Goal: Task Accomplishment & Management: Complete application form

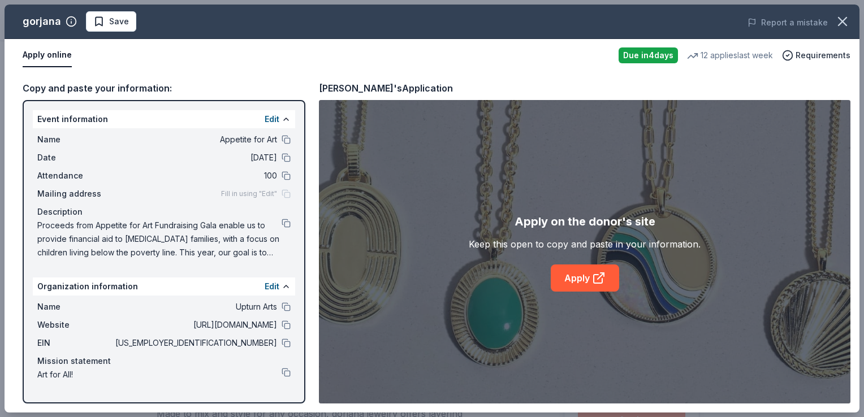
scroll to position [272, 0]
click at [111, 24] on span "Save" at bounding box center [119, 22] width 20 height 14
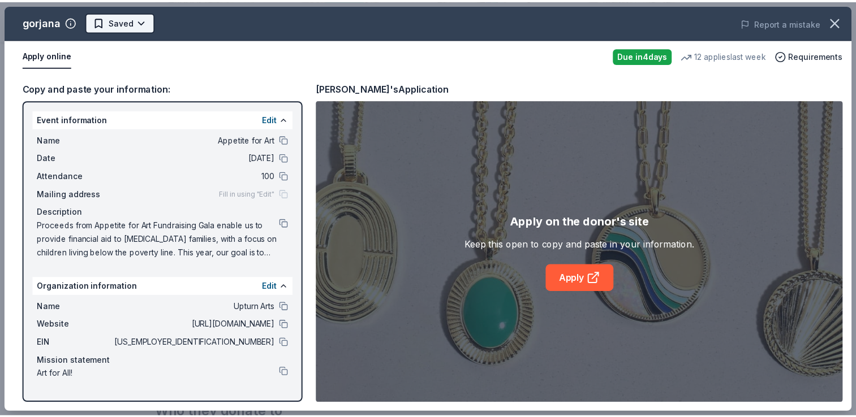
scroll to position [0, 0]
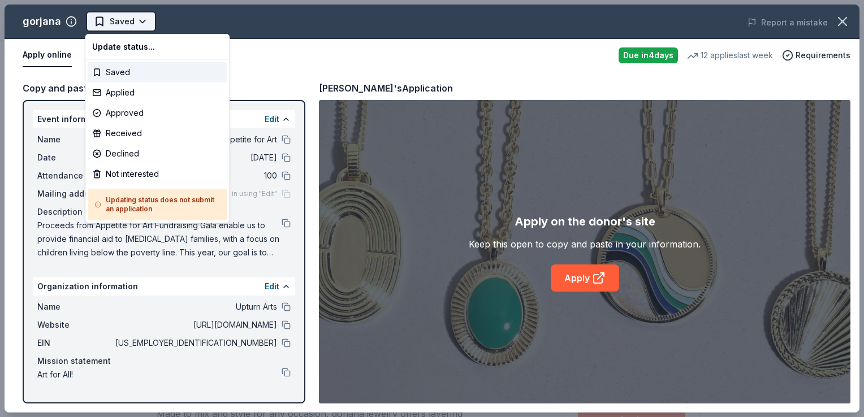
click at [143, 23] on html "Appetite for Art Saved Apply Due in 4 days Share gorjana 5.0 • 7 reviews 12 app…" at bounding box center [432, 208] width 864 height 417
click at [126, 93] on div "Applied" at bounding box center [157, 93] width 139 height 20
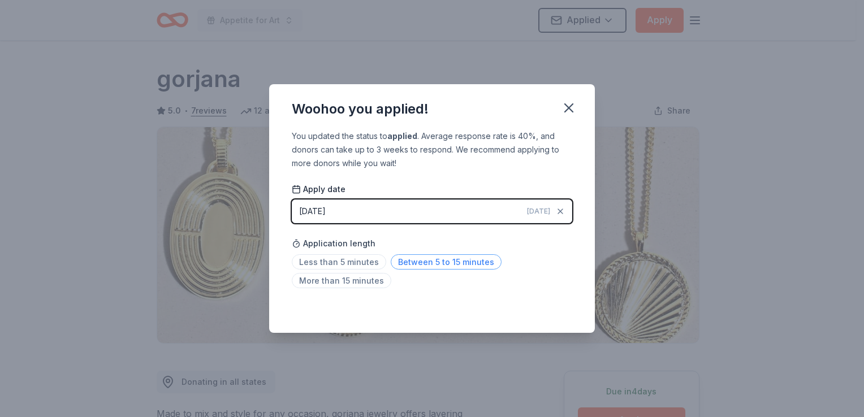
click at [431, 259] on span "Between 5 to 15 minutes" at bounding box center [446, 262] width 111 height 15
click at [571, 107] on icon "button" at bounding box center [569, 108] width 16 height 16
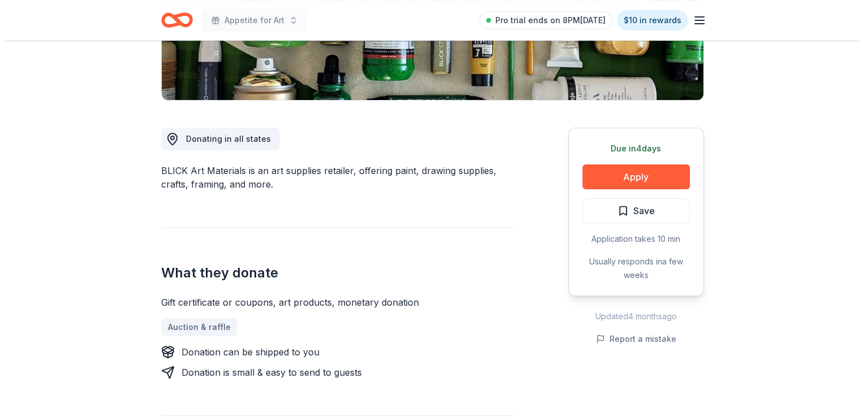
scroll to position [316, 0]
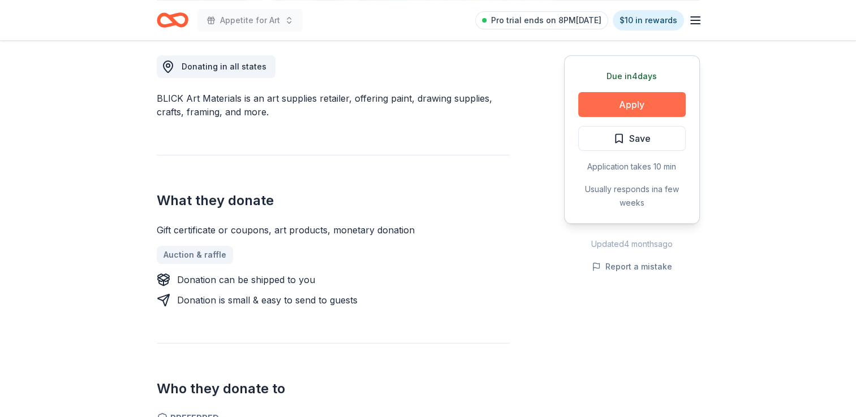
click at [632, 111] on button "Apply" at bounding box center [631, 104] width 107 height 25
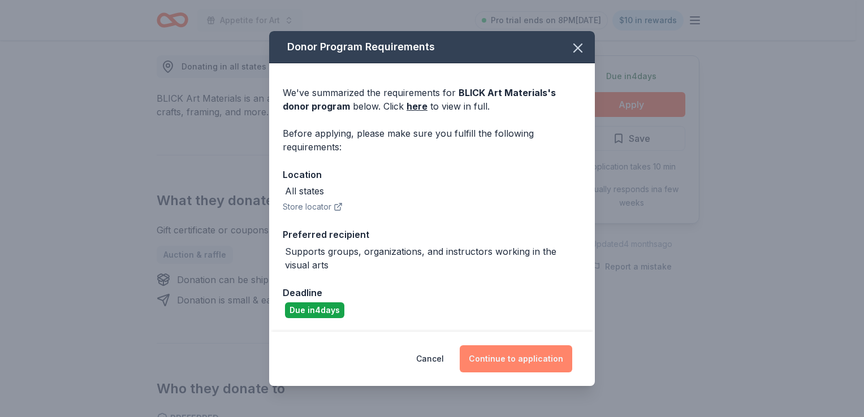
click at [530, 361] on button "Continue to application" at bounding box center [516, 359] width 113 height 27
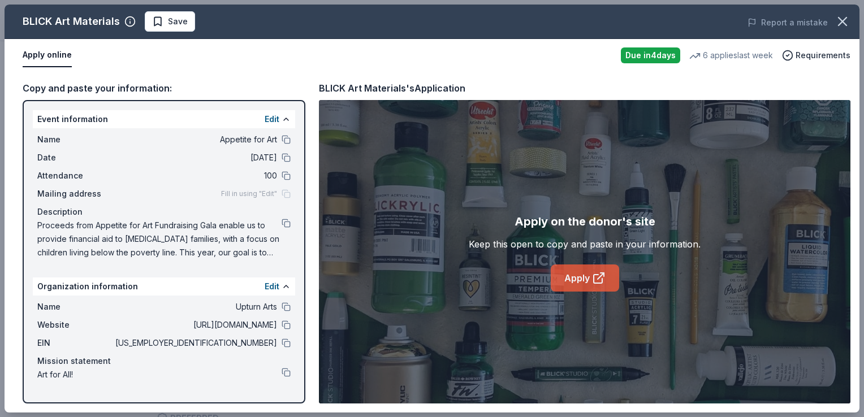
click at [580, 276] on link "Apply" at bounding box center [585, 278] width 68 height 27
click at [576, 283] on link "Apply" at bounding box center [585, 278] width 68 height 27
click at [592, 273] on icon at bounding box center [599, 279] width 14 height 14
click at [586, 267] on link "Apply" at bounding box center [585, 278] width 68 height 27
click at [171, 17] on span "Save" at bounding box center [178, 22] width 20 height 14
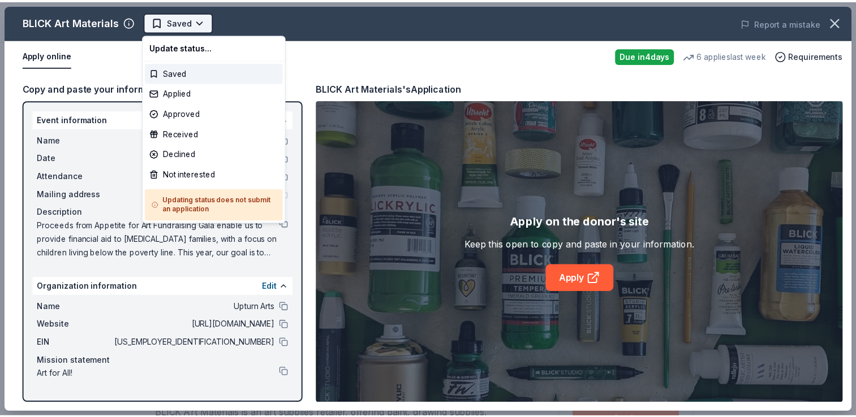
scroll to position [0, 0]
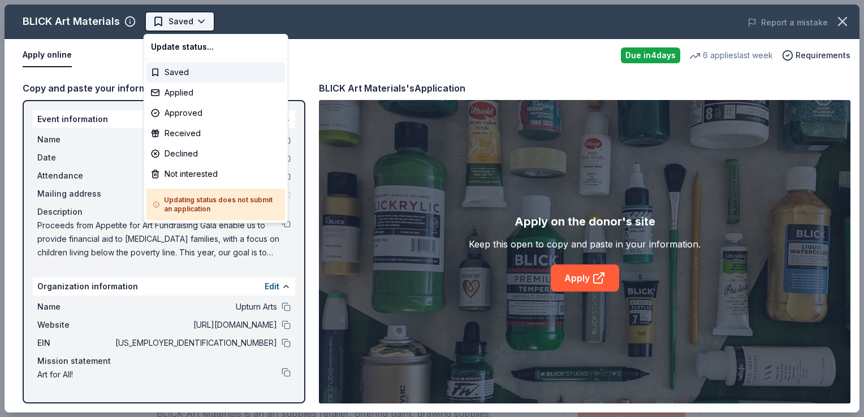
click at [198, 27] on body "Appetite for Art Saved Apply Due in 4 days Share BLICK Art Materials 4.5 • 4 re…" at bounding box center [428, 208] width 856 height 417
click at [179, 93] on div "Applied" at bounding box center [216, 93] width 139 height 20
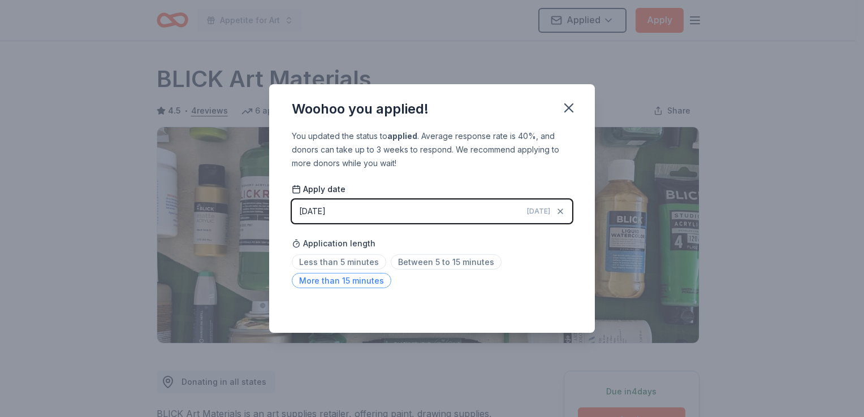
click at [368, 285] on span "More than 15 minutes" at bounding box center [342, 280] width 100 height 15
click at [568, 114] on icon "button" at bounding box center [569, 108] width 16 height 16
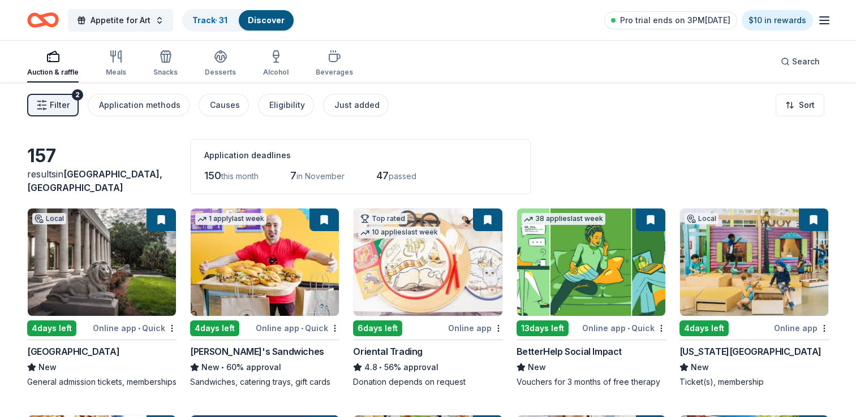
scroll to position [2116, 0]
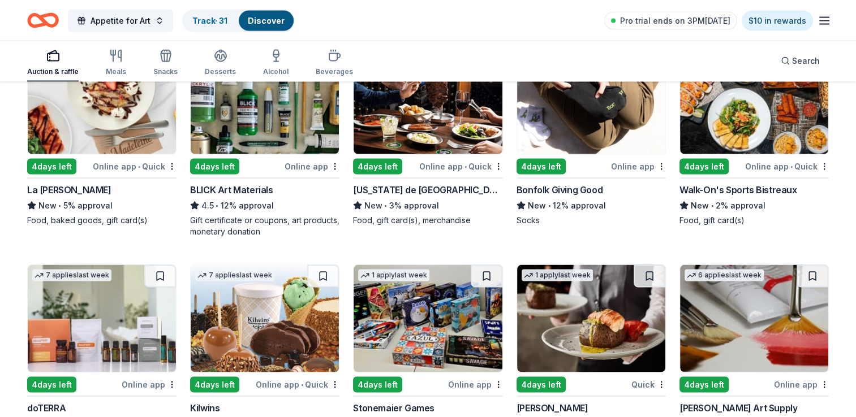
click at [733, 341] on img at bounding box center [754, 318] width 148 height 107
click at [579, 206] on div "Bonfolk Giving Good New • 12% approval Socks" at bounding box center [590, 204] width 149 height 43
click at [786, 143] on img at bounding box center [754, 99] width 148 height 107
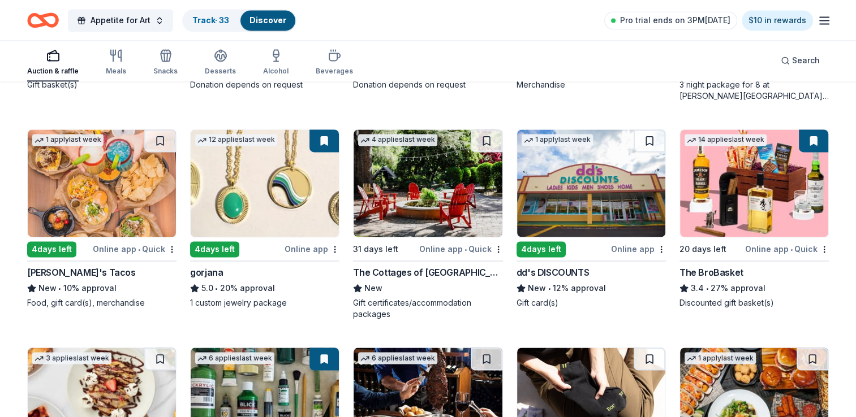
scroll to position [1738, 0]
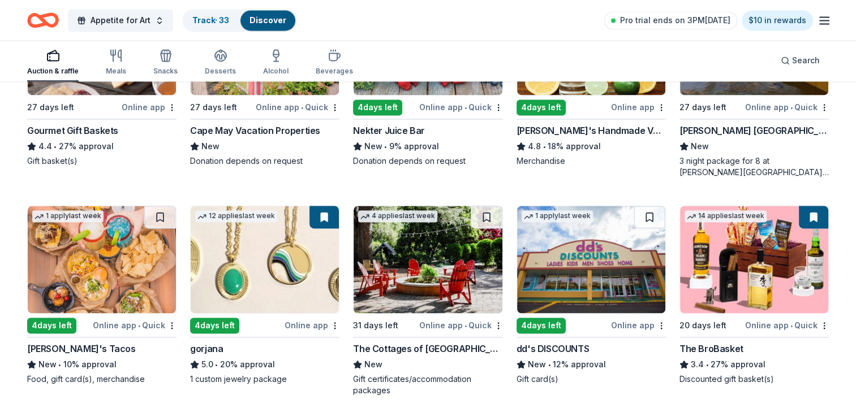
click at [743, 294] on img at bounding box center [754, 259] width 148 height 107
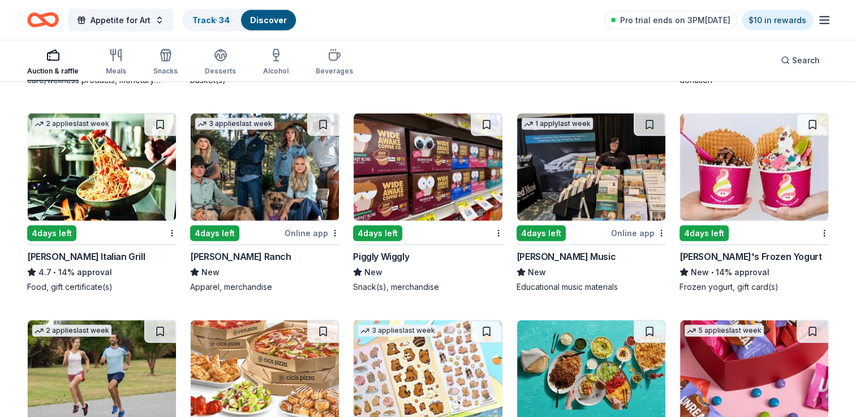
scroll to position [2485, 0]
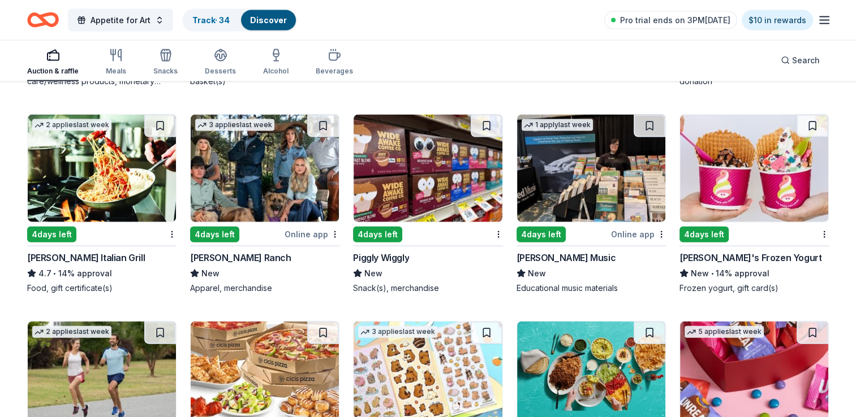
click at [256, 199] on img at bounding box center [265, 168] width 148 height 107
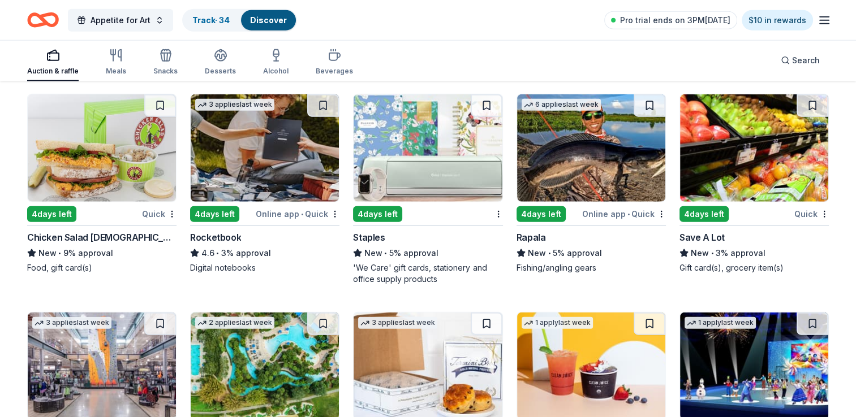
scroll to position [2920, 0]
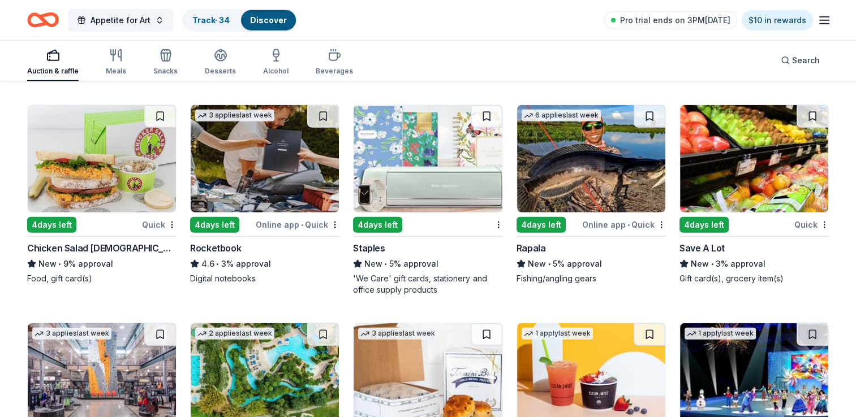
click at [114, 177] on img at bounding box center [102, 158] width 148 height 107
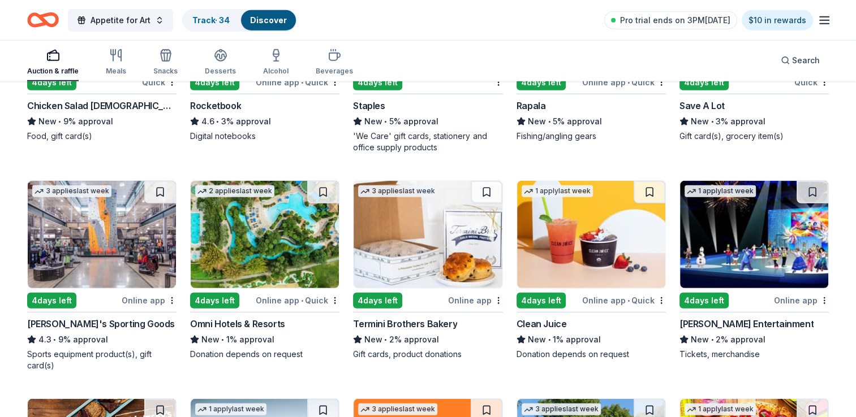
scroll to position [3065, 0]
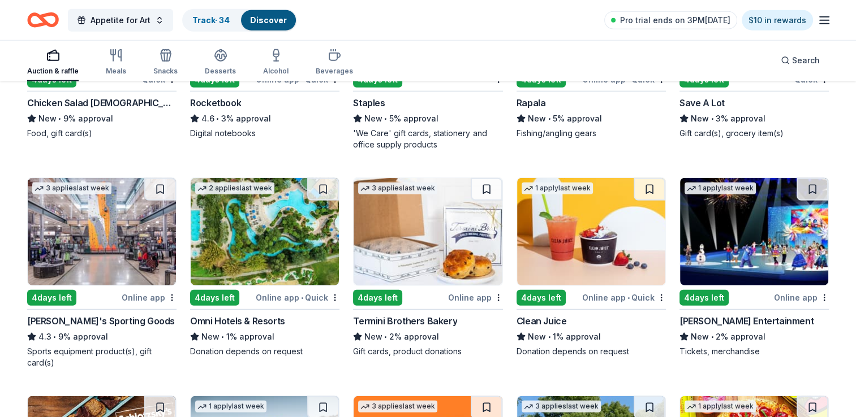
click at [268, 259] on img at bounding box center [265, 231] width 148 height 107
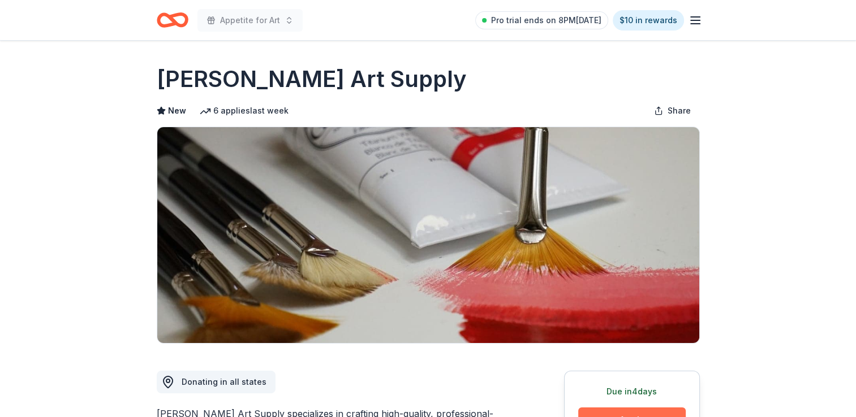
click at [658, 415] on button "Apply" at bounding box center [631, 420] width 107 height 25
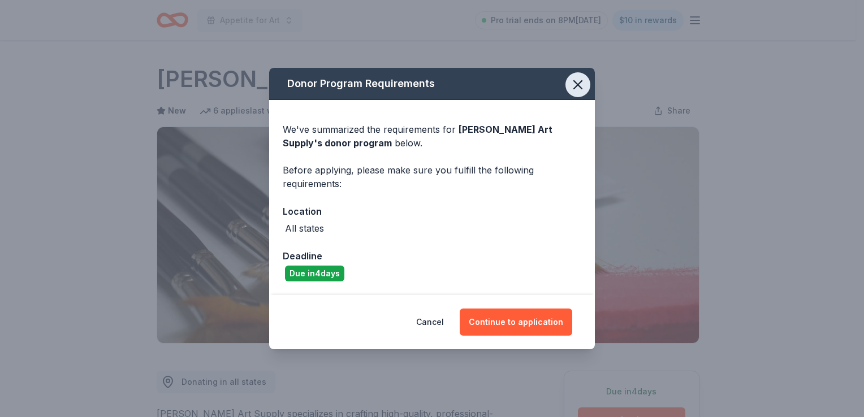
click at [575, 82] on icon "button" at bounding box center [578, 85] width 8 height 8
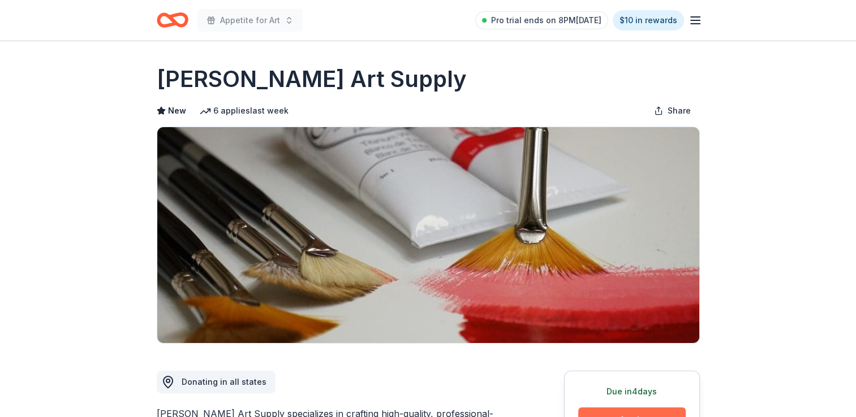
click at [610, 411] on button "Apply" at bounding box center [631, 420] width 107 height 25
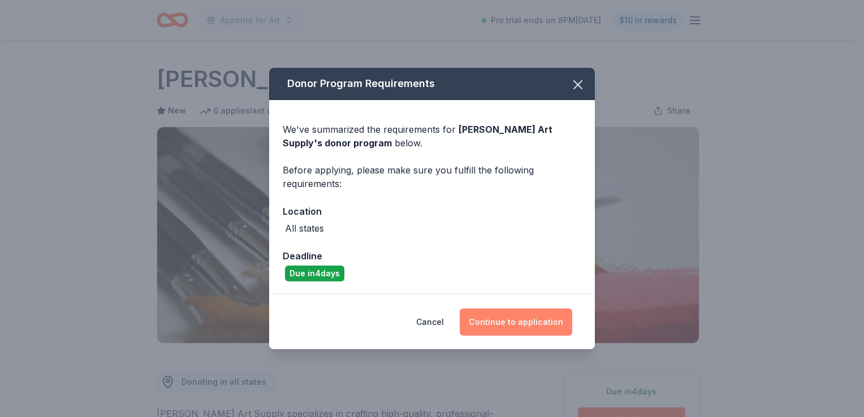
click at [515, 320] on button "Continue to application" at bounding box center [516, 322] width 113 height 27
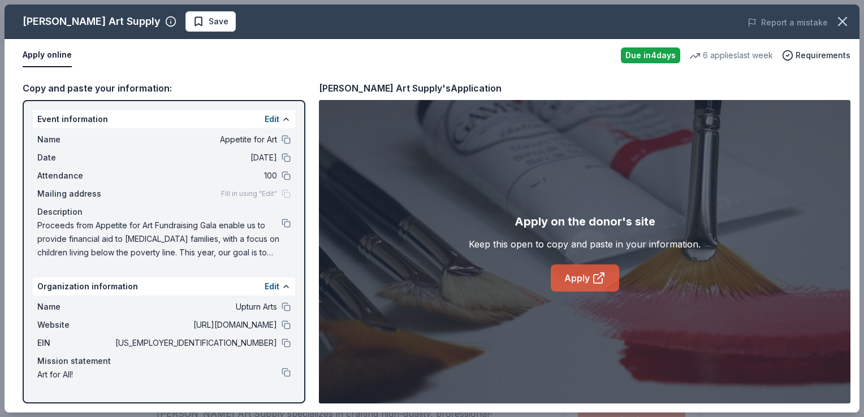
click at [567, 284] on link "Apply" at bounding box center [585, 278] width 68 height 27
drag, startPoint x: 55, startPoint y: 25, endPoint x: 25, endPoint y: 24, distance: 30.6
click at [25, 24] on div "Trekell Art Supply" at bounding box center [92, 21] width 138 height 18
drag, startPoint x: 164, startPoint y: 17, endPoint x: 170, endPoint y: 24, distance: 9.3
click at [209, 24] on span "Save" at bounding box center [219, 22] width 20 height 14
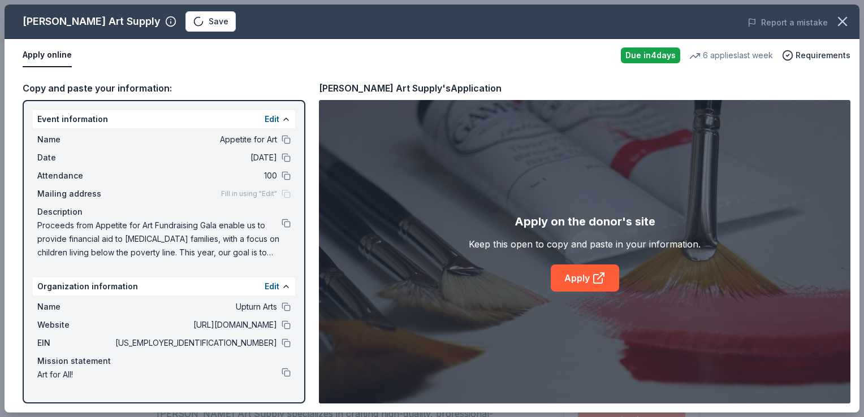
click at [170, 24] on div "Trekell Art Supply Save" at bounding box center [261, 21] width 513 height 20
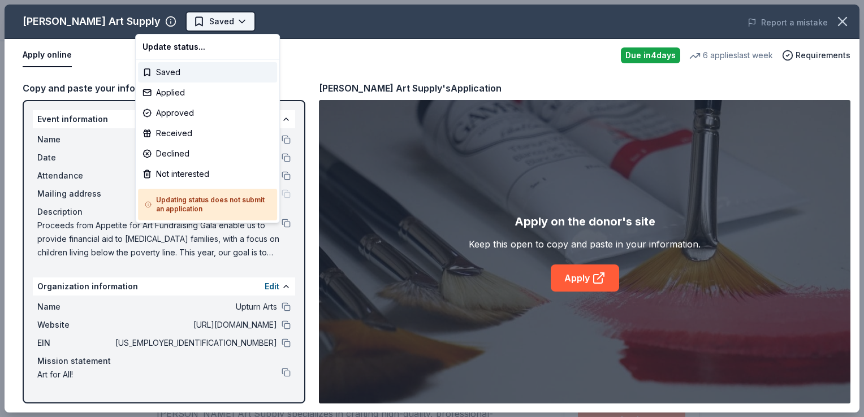
click at [188, 23] on html "Appetite for Art Pro trial ends on 8PM, 10/17 $10 in rewards Due in 4 days Shar…" at bounding box center [432, 208] width 864 height 417
click at [165, 92] on div "Applied" at bounding box center [207, 93] width 139 height 20
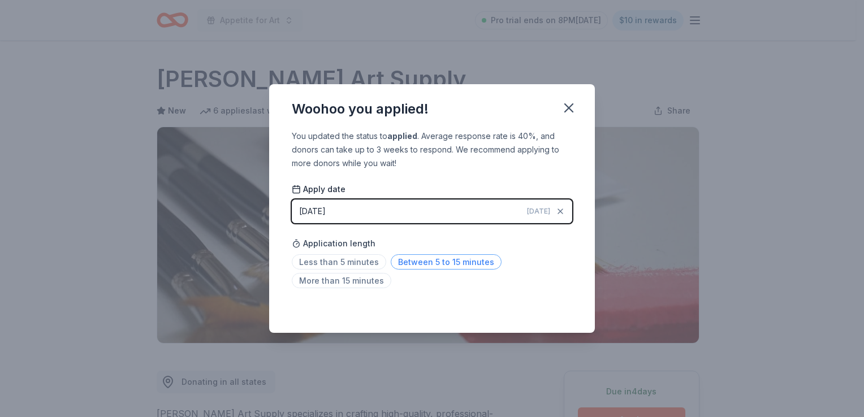
click at [453, 267] on span "Between 5 to 15 minutes" at bounding box center [446, 262] width 111 height 15
click at [570, 114] on icon "button" at bounding box center [569, 108] width 16 height 16
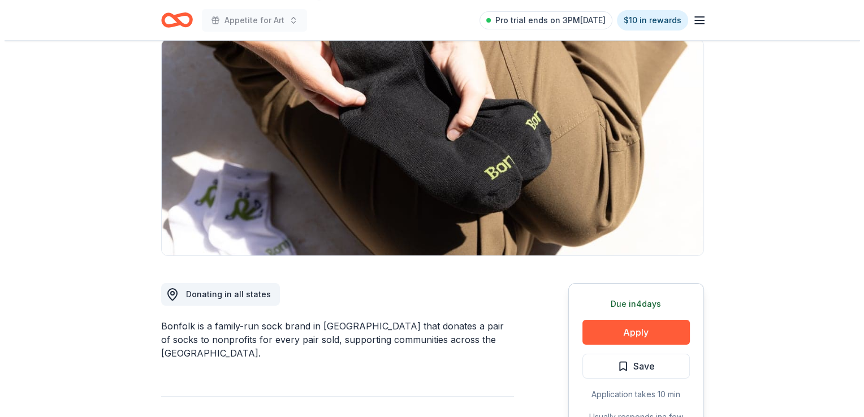
scroll to position [89, 0]
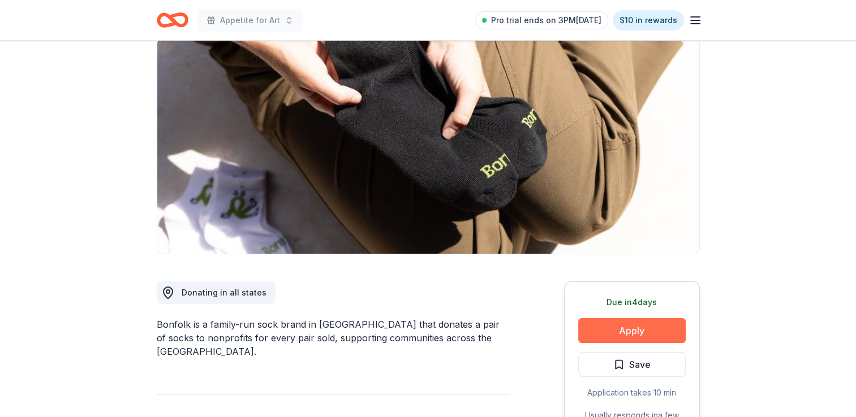
click at [639, 335] on button "Apply" at bounding box center [631, 330] width 107 height 25
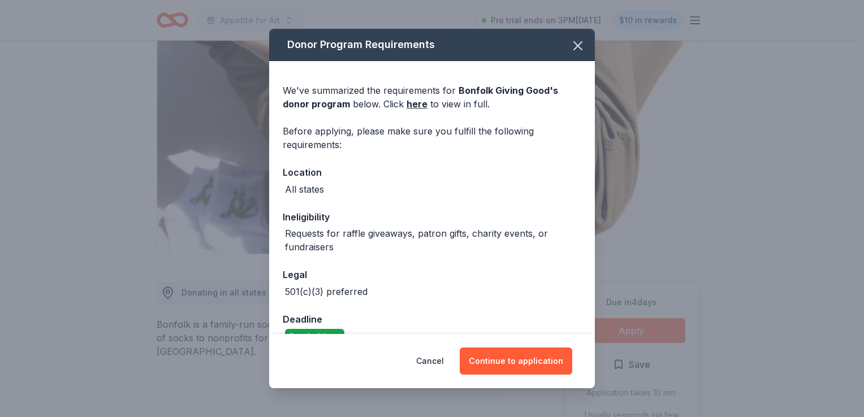
scroll to position [24, 0]
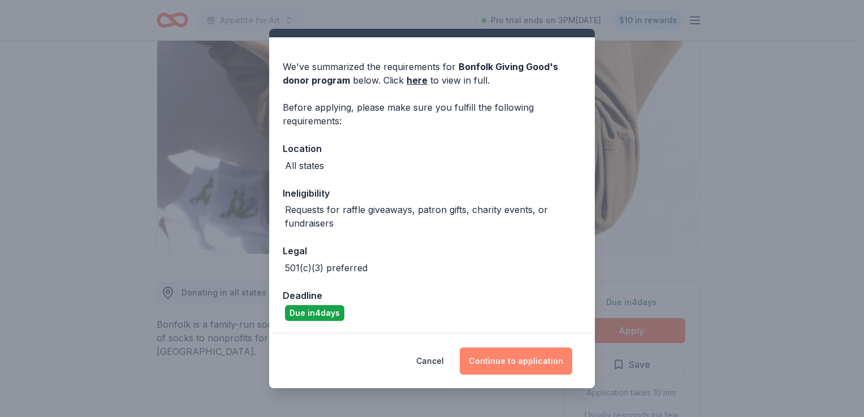
click at [537, 361] on button "Continue to application" at bounding box center [516, 361] width 113 height 27
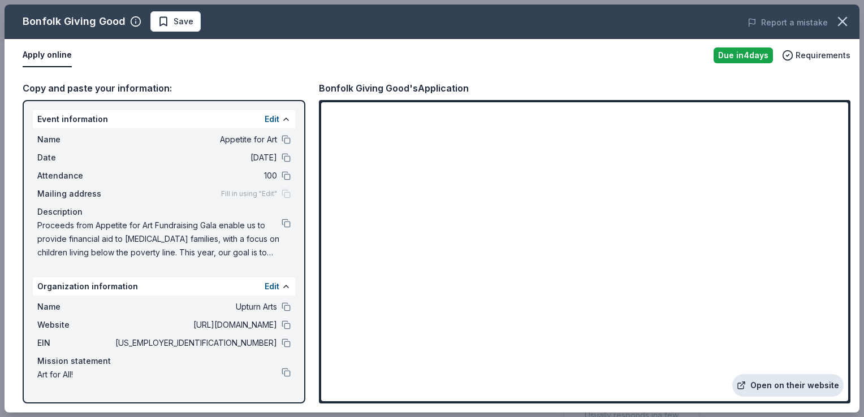
click at [778, 384] on link "Open on their website" at bounding box center [788, 386] width 111 height 23
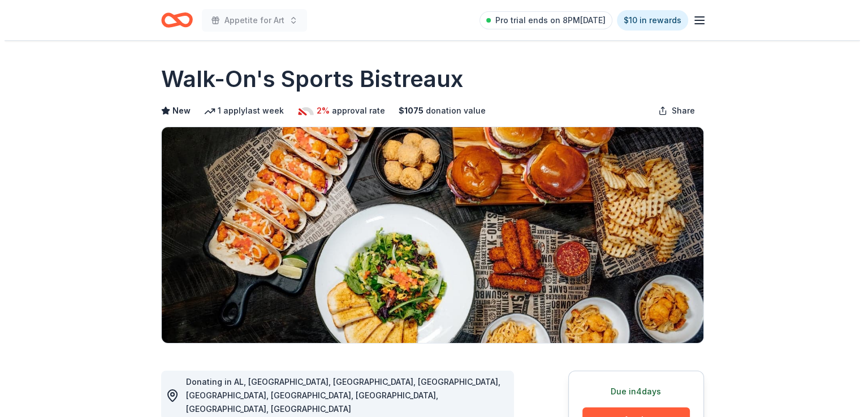
scroll to position [201, 0]
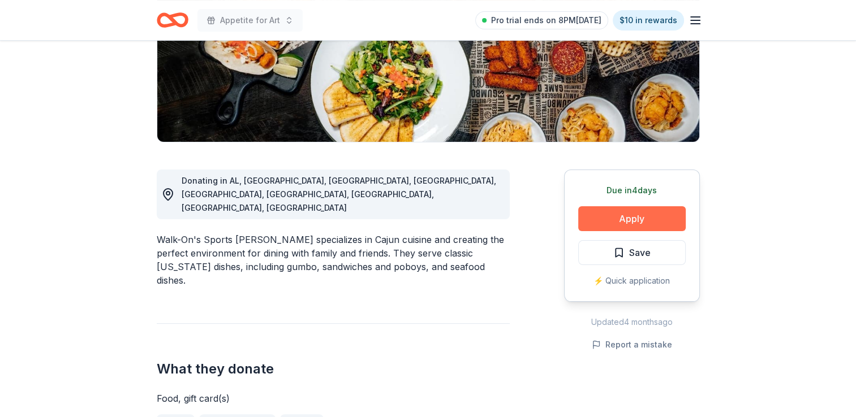
click at [665, 218] on button "Apply" at bounding box center [631, 218] width 107 height 25
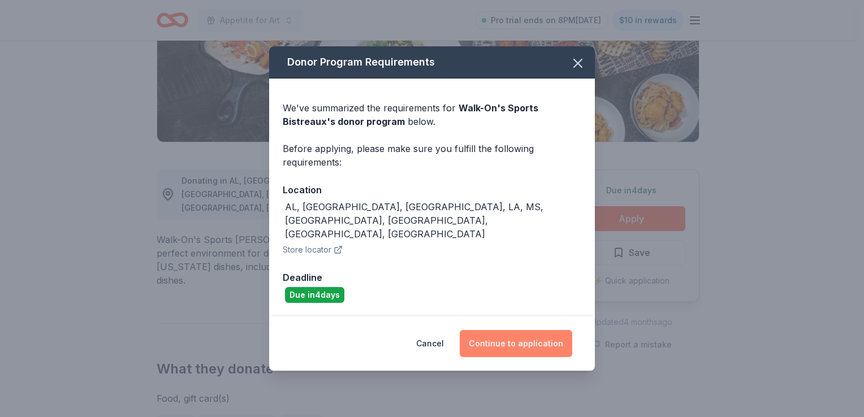
click at [529, 338] on button "Continue to application" at bounding box center [516, 343] width 113 height 27
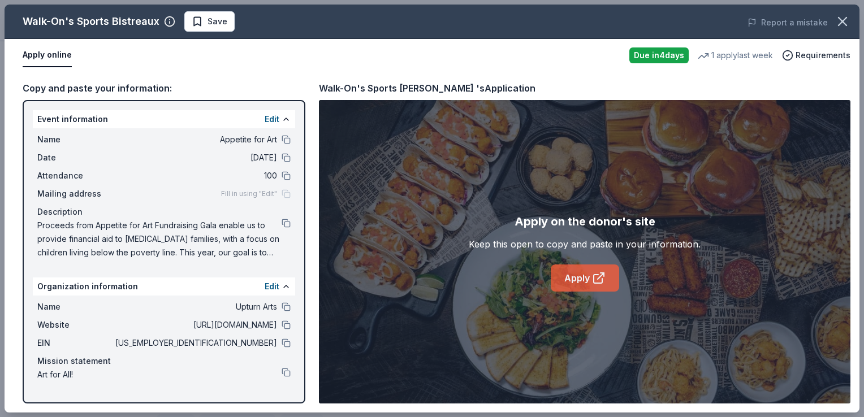
click at [583, 281] on link "Apply" at bounding box center [585, 278] width 68 height 27
click at [214, 25] on span "Save" at bounding box center [218, 22] width 20 height 14
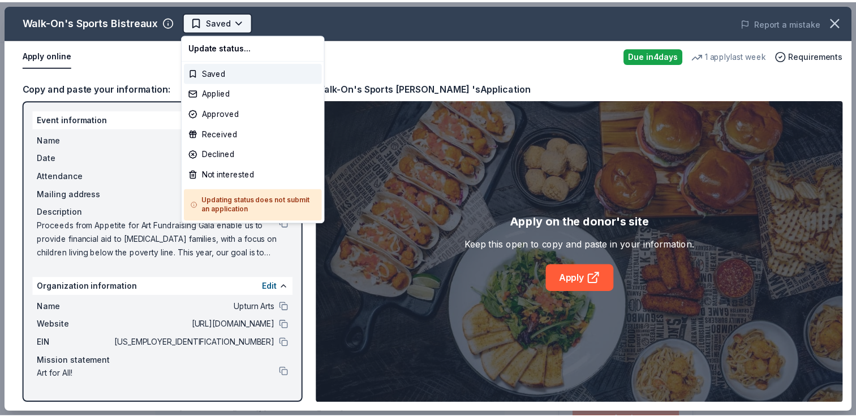
scroll to position [0, 0]
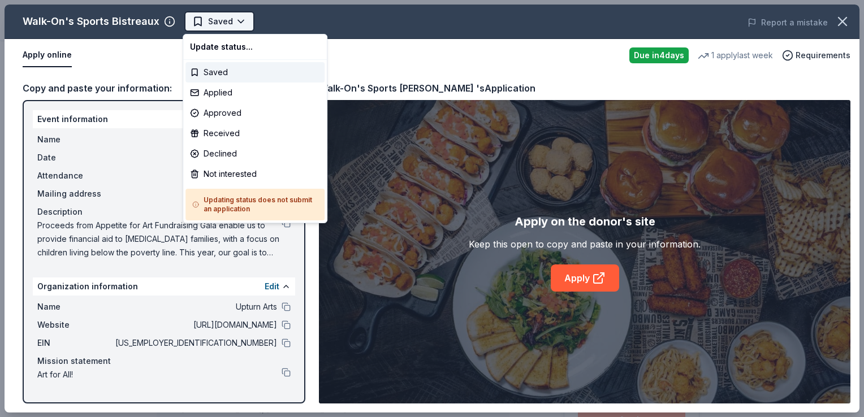
click at [240, 21] on body "Appetite for Art Saved Apply Due in 4 days Share Walk-On's Sports Bistreaux New…" at bounding box center [428, 208] width 856 height 417
click at [217, 95] on div "Applied" at bounding box center [255, 93] width 139 height 20
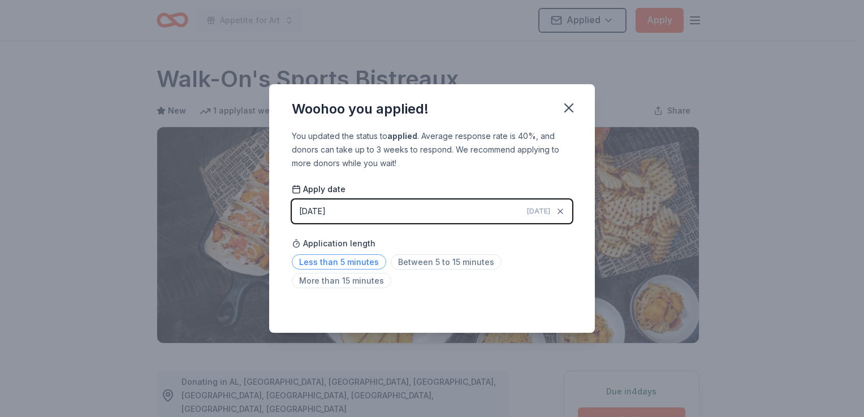
click at [346, 266] on span "Less than 5 minutes" at bounding box center [339, 262] width 94 height 15
click at [568, 111] on icon "button" at bounding box center [569, 108] width 16 height 16
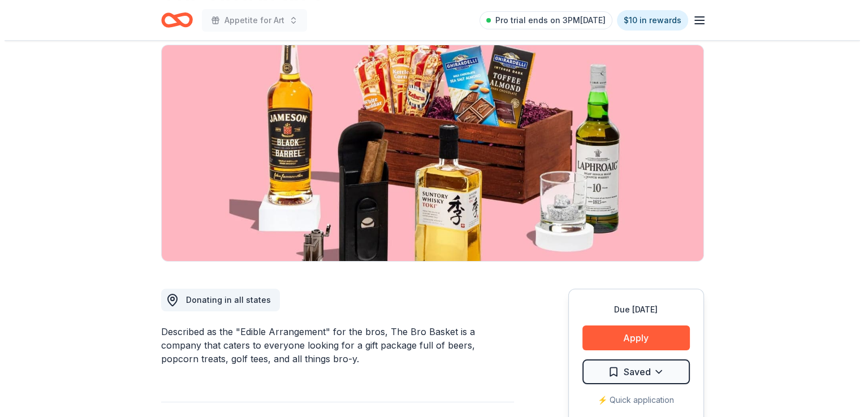
scroll to position [104, 0]
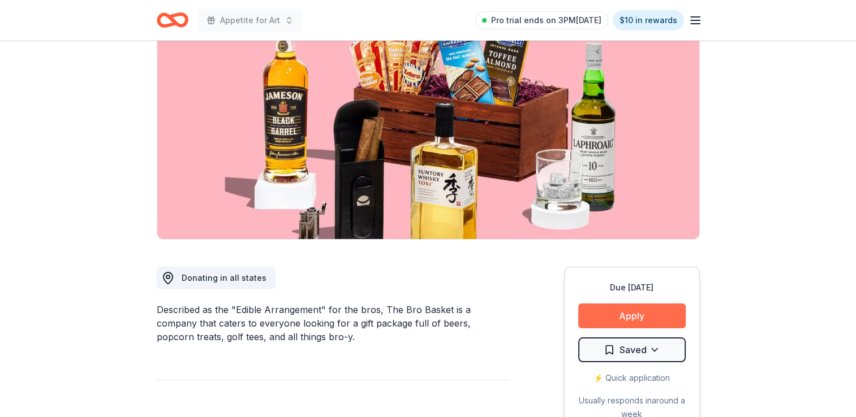
click at [643, 326] on button "Apply" at bounding box center [631, 316] width 107 height 25
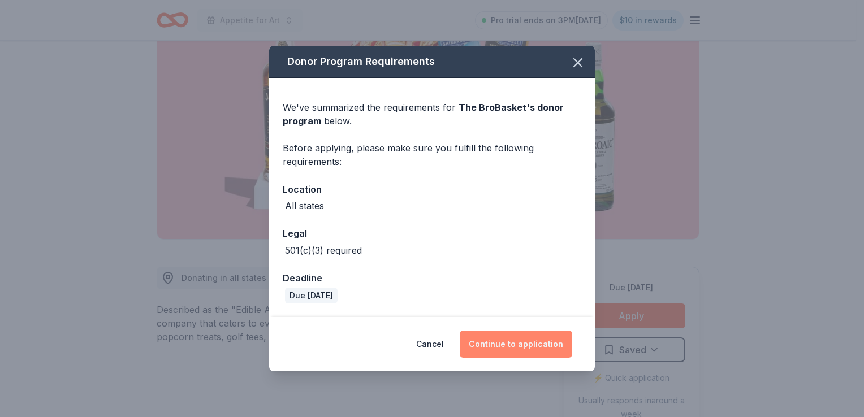
click at [495, 350] on button "Continue to application" at bounding box center [516, 344] width 113 height 27
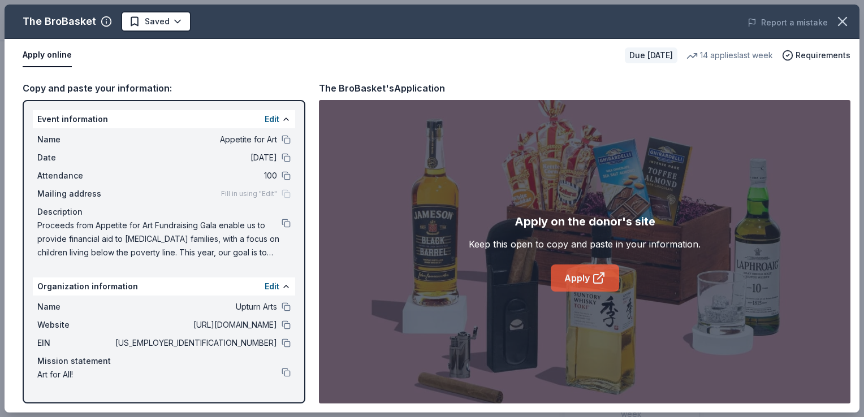
click at [585, 277] on link "Apply" at bounding box center [585, 278] width 68 height 27
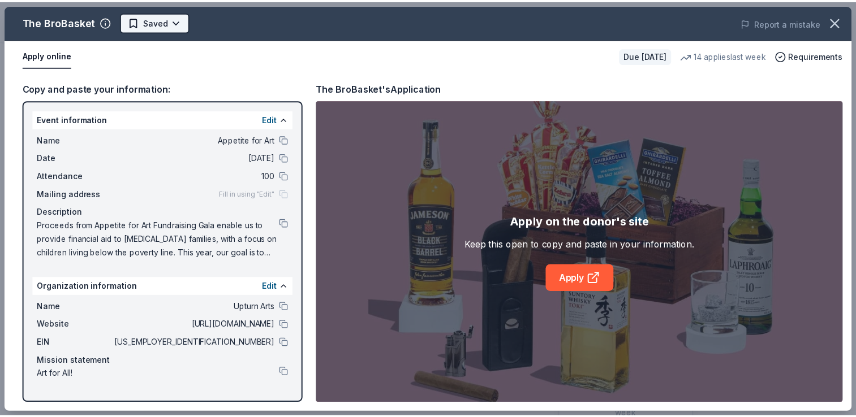
scroll to position [0, 0]
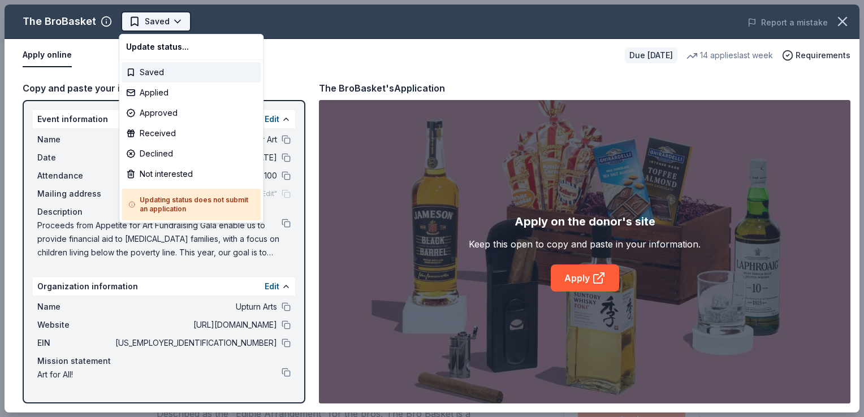
click at [163, 20] on html "Appetite for Art Saved Apply Due in 20 days Share The BroBasket 3.4 • 19 review…" at bounding box center [432, 208] width 864 height 417
click at [163, 92] on div "Applied" at bounding box center [191, 93] width 139 height 20
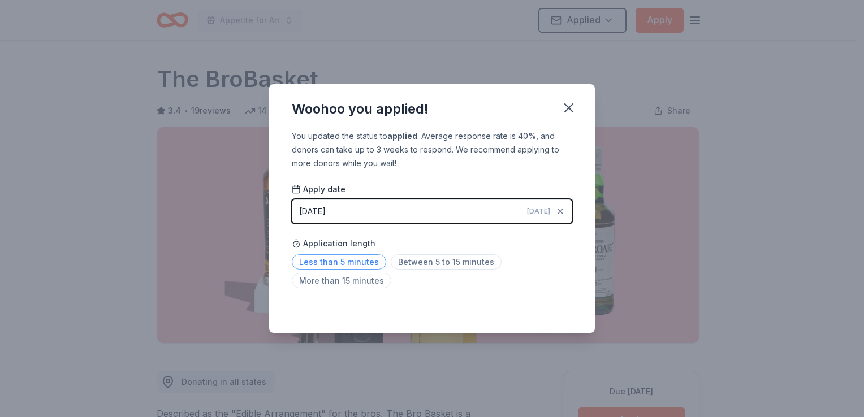
click at [320, 261] on span "Less than 5 minutes" at bounding box center [339, 262] width 94 height 15
click at [567, 115] on icon "button" at bounding box center [569, 108] width 16 height 16
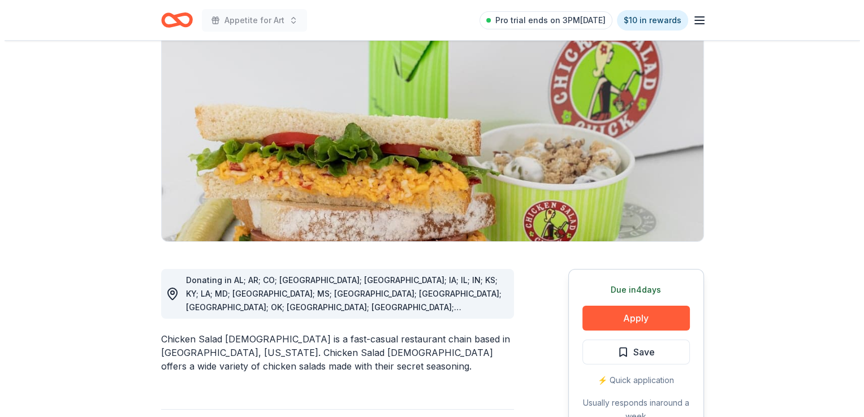
scroll to position [104, 0]
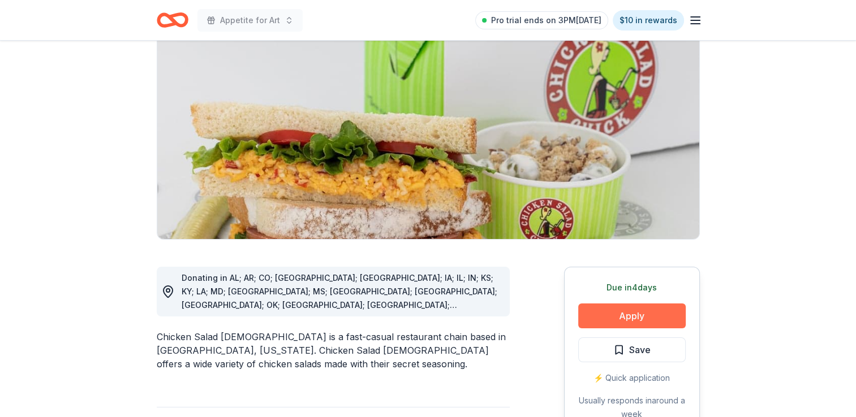
click at [641, 319] on button "Apply" at bounding box center [631, 316] width 107 height 25
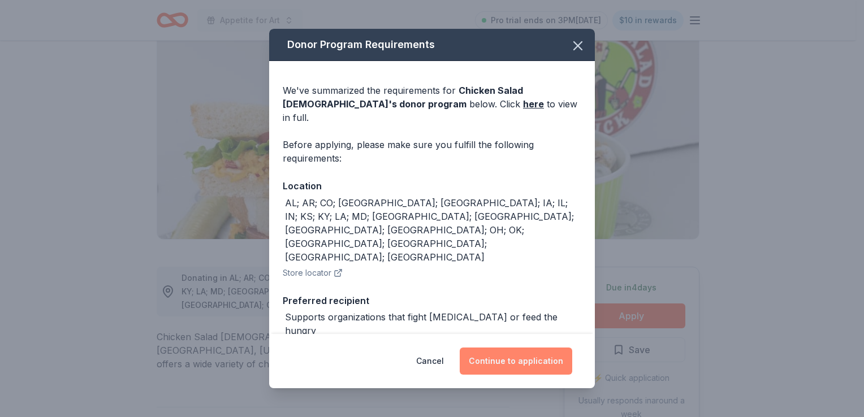
click at [519, 358] on button "Continue to application" at bounding box center [516, 361] width 113 height 27
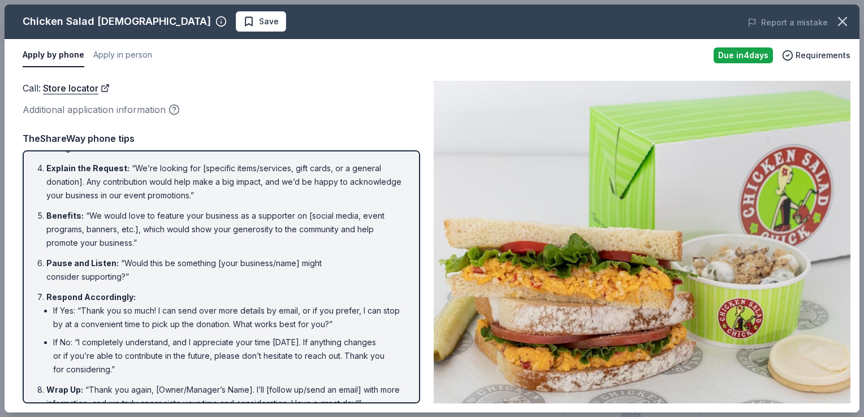
scroll to position [144, 0]
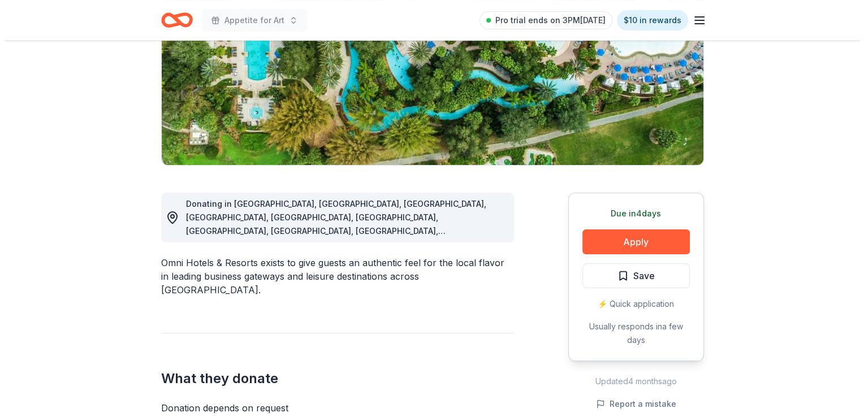
scroll to position [181, 0]
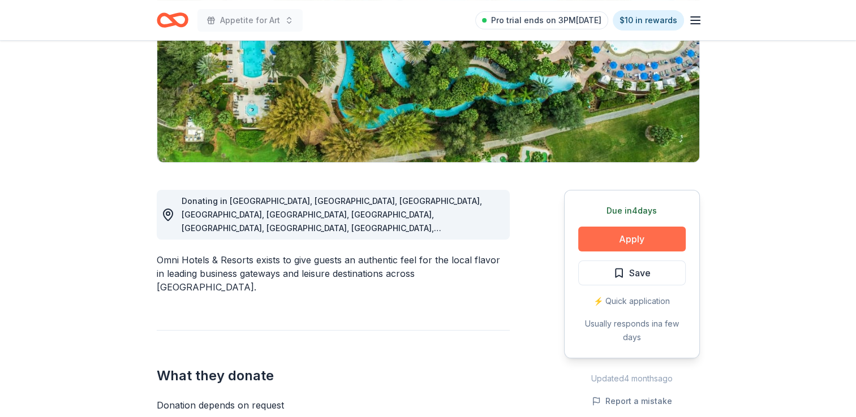
click at [640, 235] on button "Apply" at bounding box center [631, 239] width 107 height 25
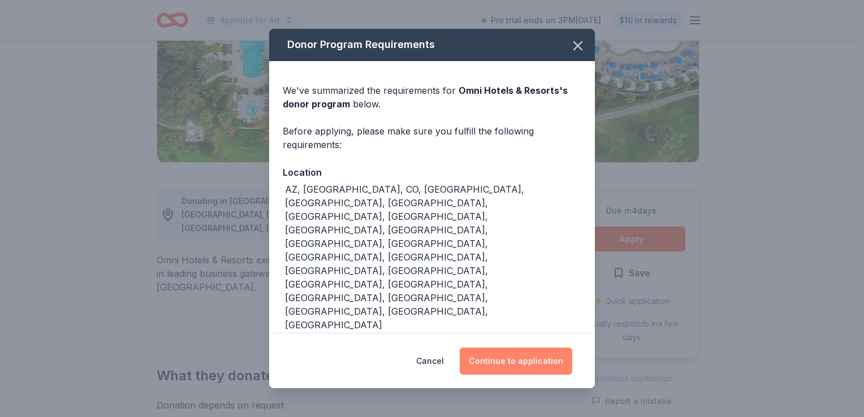
click at [503, 361] on button "Continue to application" at bounding box center [516, 361] width 113 height 27
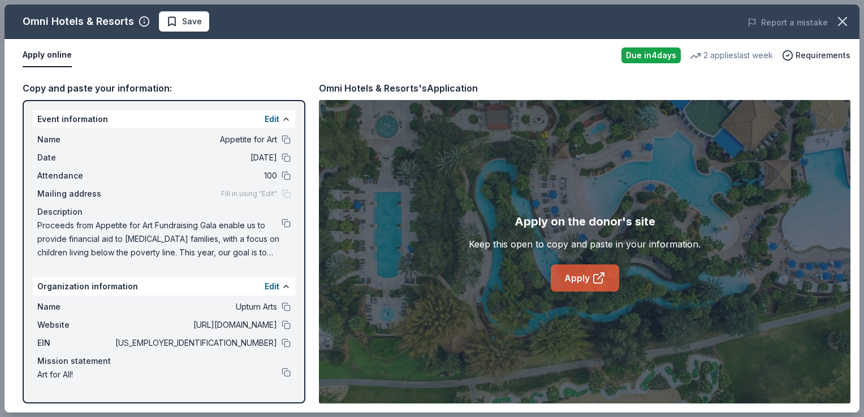
click at [579, 287] on link "Apply" at bounding box center [585, 278] width 68 height 27
